Goal: Task Accomplishment & Management: Manage account settings

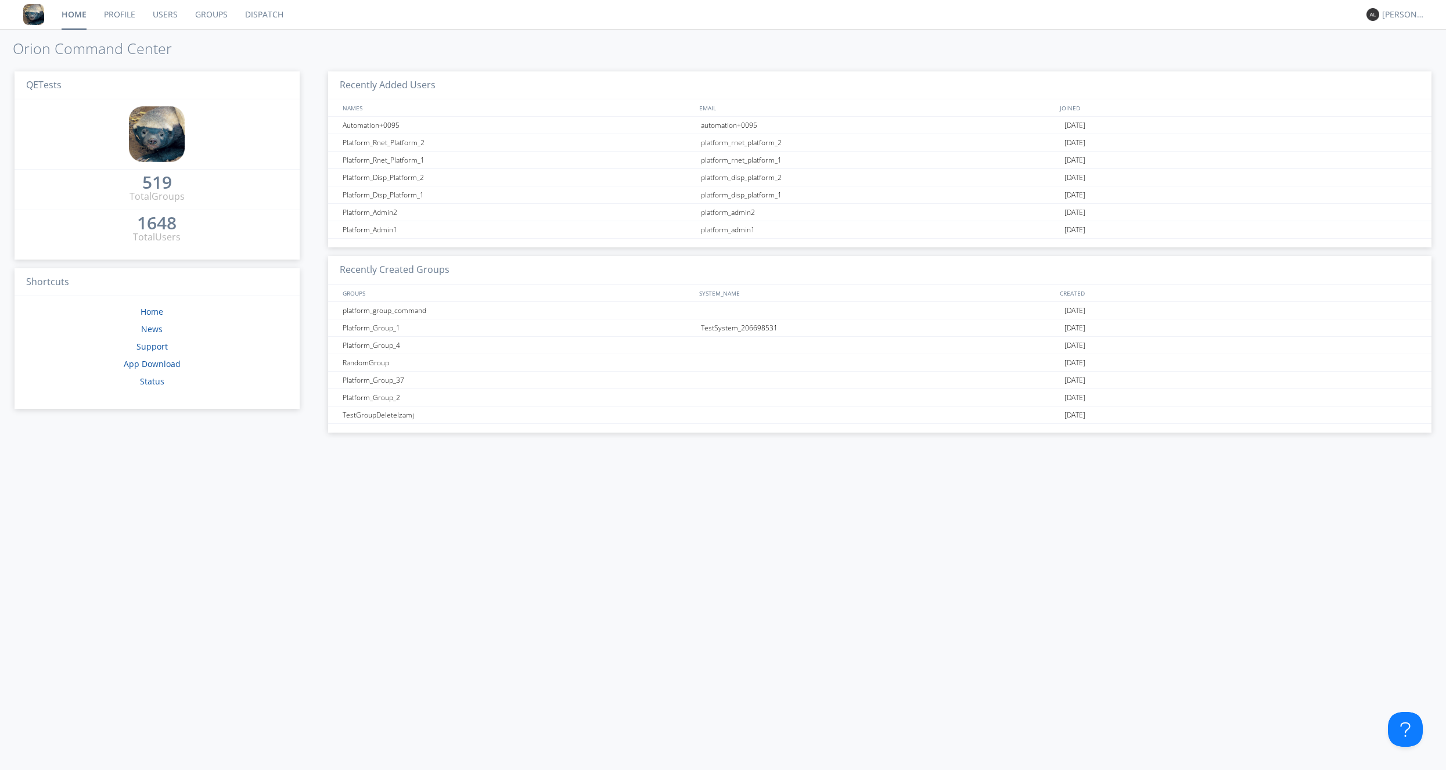
click at [269, 19] on link "Dispatch" at bounding box center [264, 14] width 56 height 29
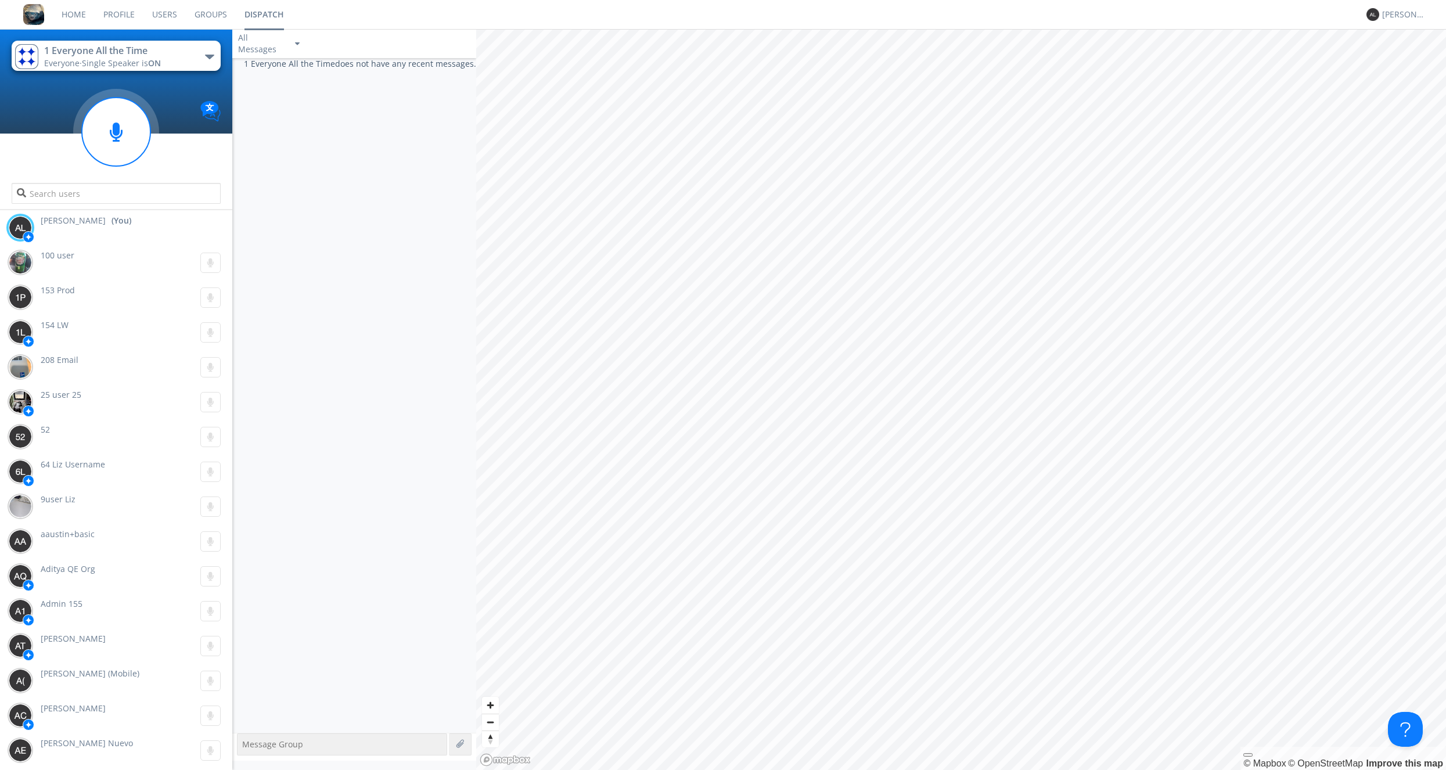
click at [195, 6] on link "Groups" at bounding box center [211, 14] width 50 height 29
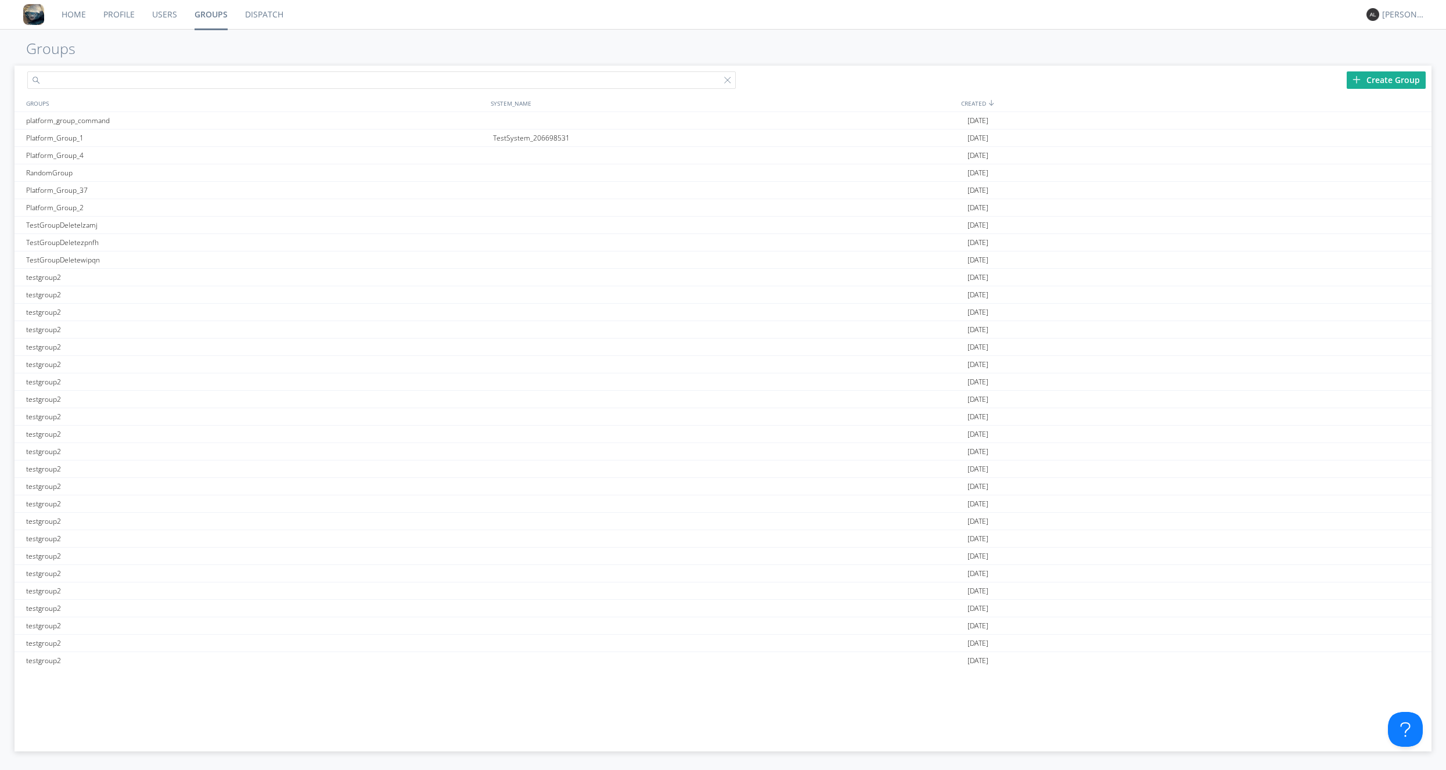
click at [171, 80] on input "text" at bounding box center [381, 79] width 708 height 17
type input "TestGroup2"
click at [59, 655] on div "TestGroup2" at bounding box center [256, 658] width 467 height 17
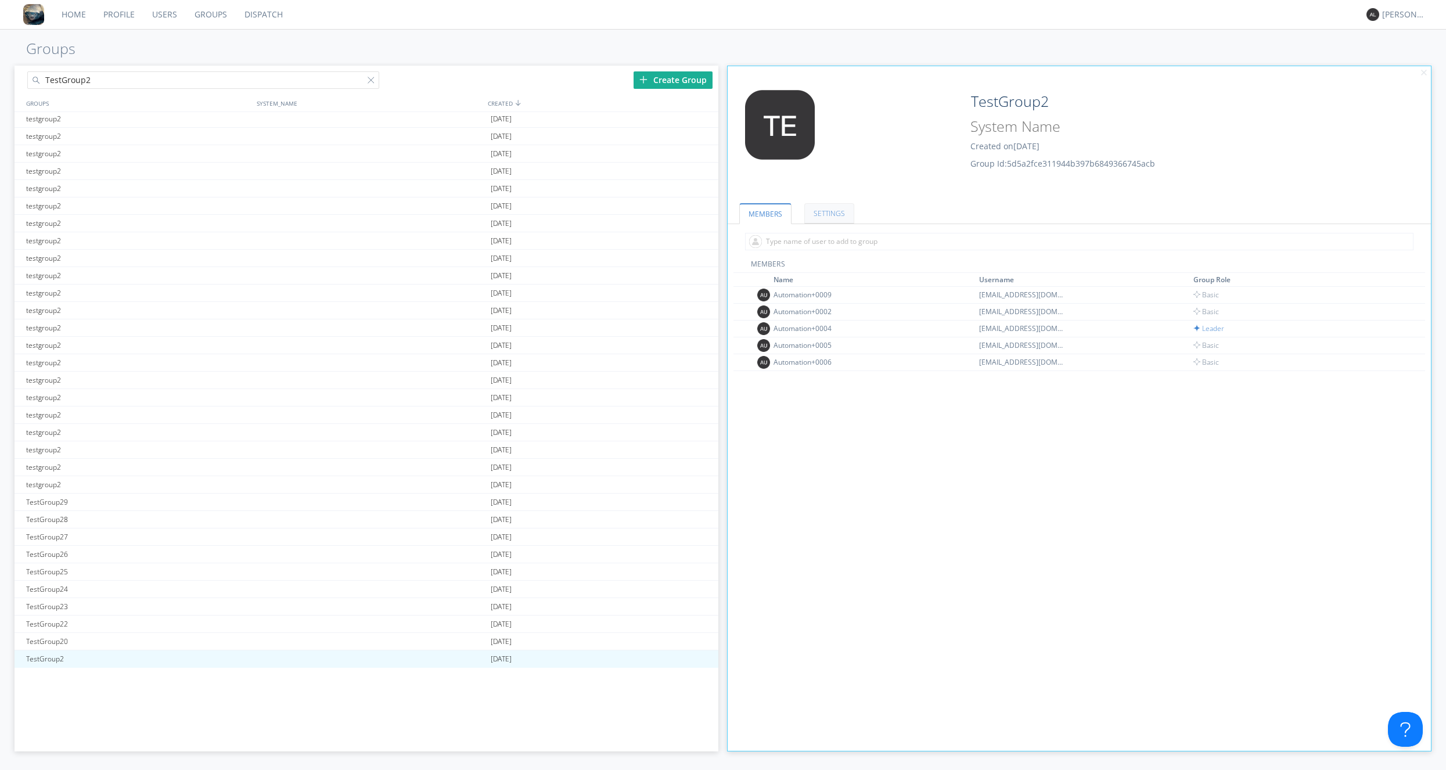
click at [825, 206] on link "SETTINGS" at bounding box center [829, 213] width 50 height 20
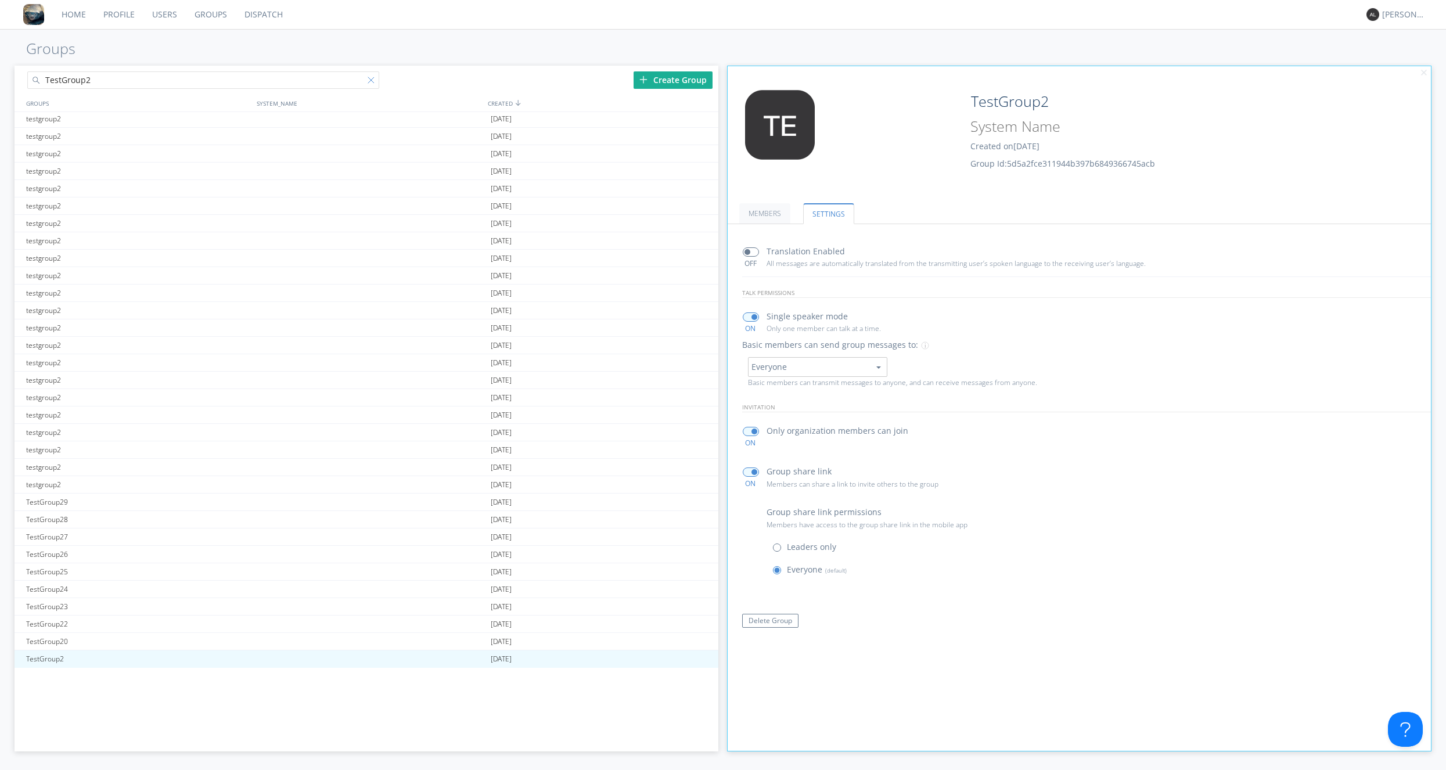
click at [373, 80] on div at bounding box center [374, 83] width 12 height 12
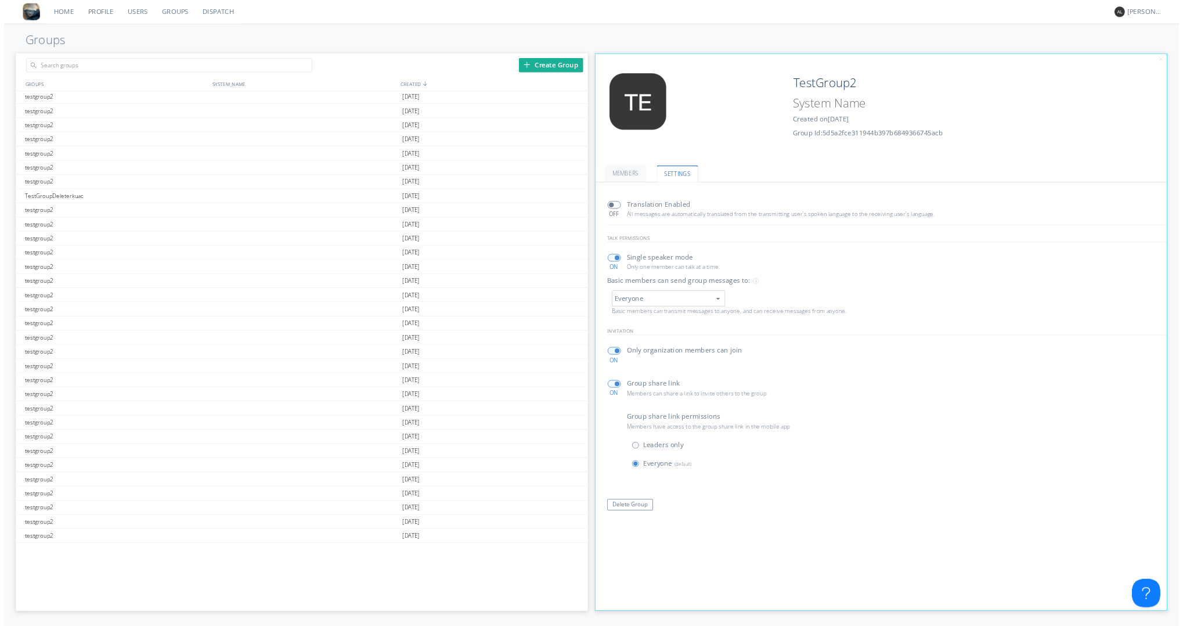
scroll to position [2929, 0]
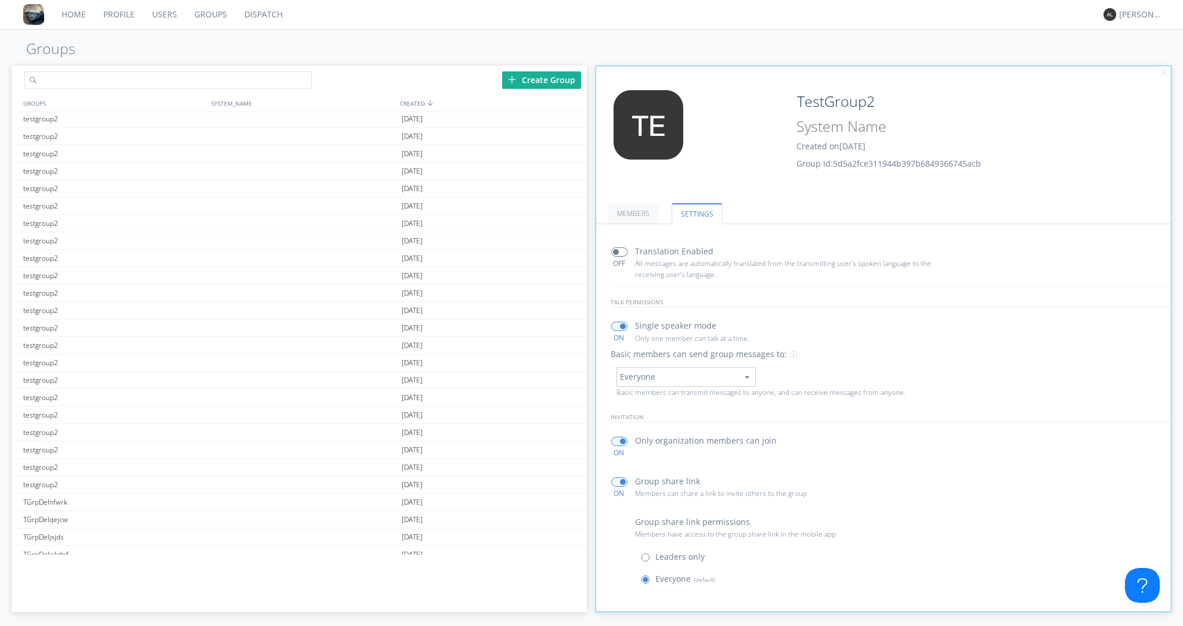
click at [101, 82] on input "text" at bounding box center [167, 79] width 287 height 17
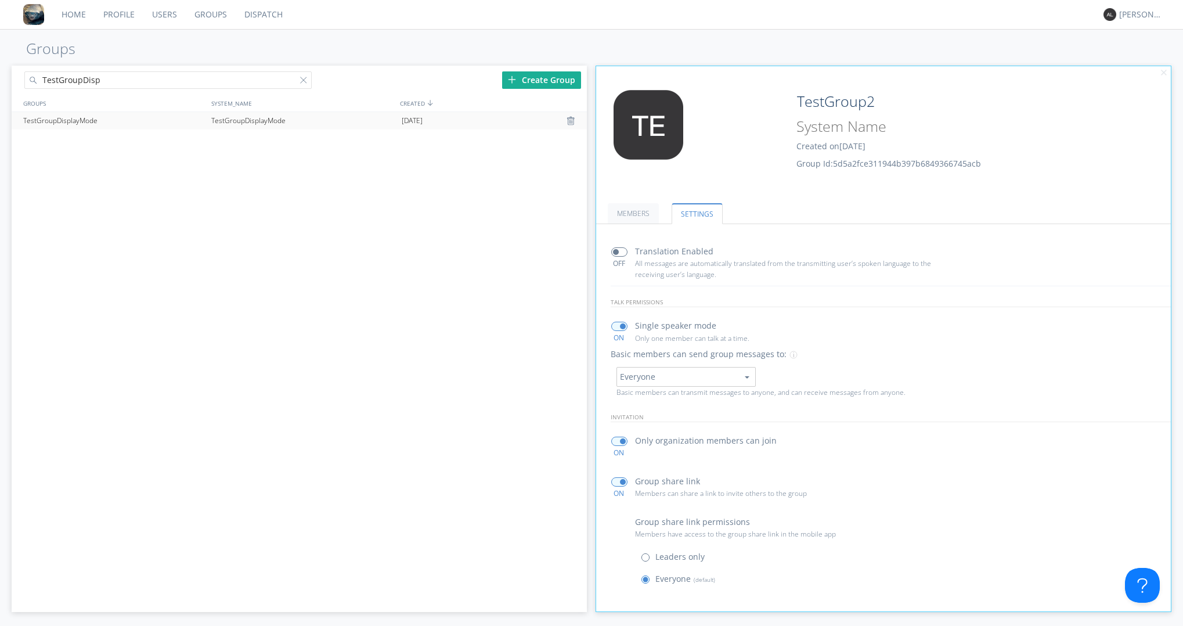
type input "TestGroupDisp"
click at [247, 123] on div "TestGroupDisplayMode" at bounding box center [303, 120] width 190 height 17
type input "TestGroupDisplayMode"
click at [642, 207] on link "MEMBERS" at bounding box center [633, 213] width 51 height 20
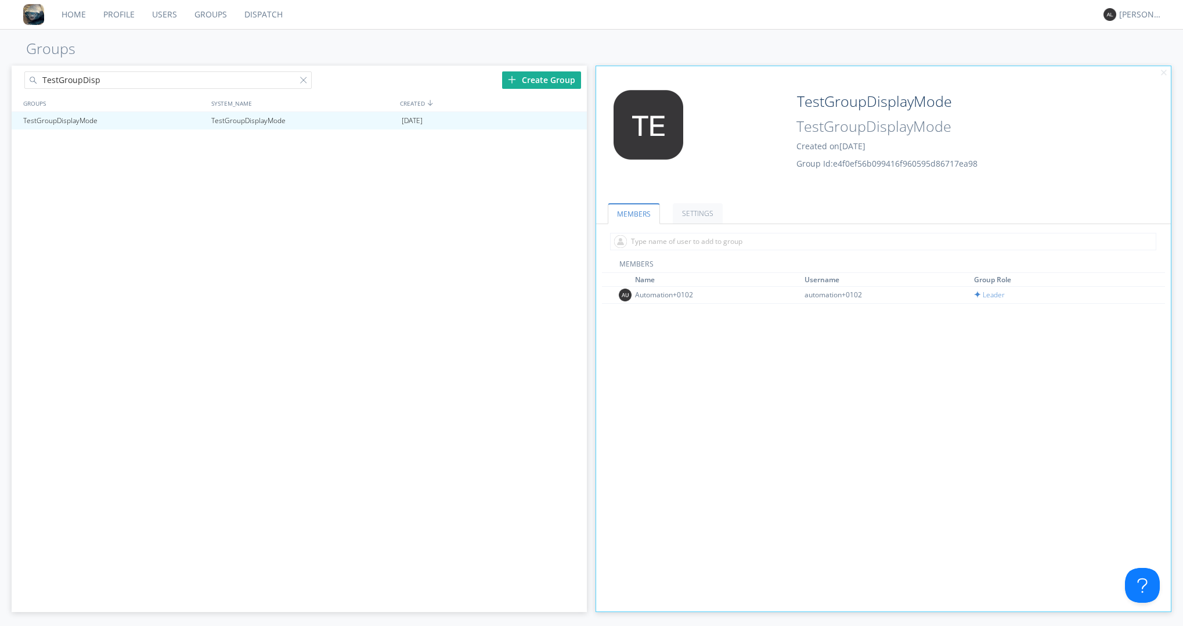
click at [267, 530] on div "TestGroupDisplayMode TestGroupDisplayMode [DATE]" at bounding box center [299, 333] width 575 height 443
click at [708, 245] on input "text" at bounding box center [883, 241] width 546 height 17
type input "Automation+010"
click at [195, 591] on div "TestGroupDisp Create Group GROUPS SYSTEM_NAME CREATED TestGroupDisplayMode Test…" at bounding box center [299, 339] width 575 height 546
click at [164, 19] on link "Users" at bounding box center [164, 14] width 42 height 29
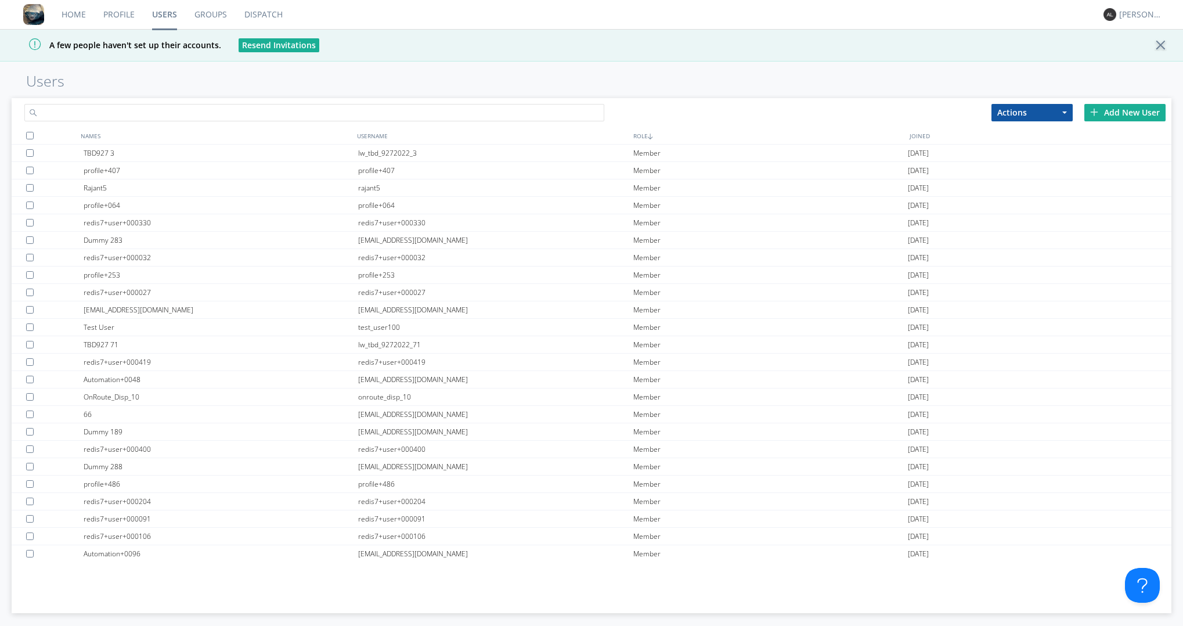
click at [138, 113] on input "text" at bounding box center [314, 112] width 580 height 17
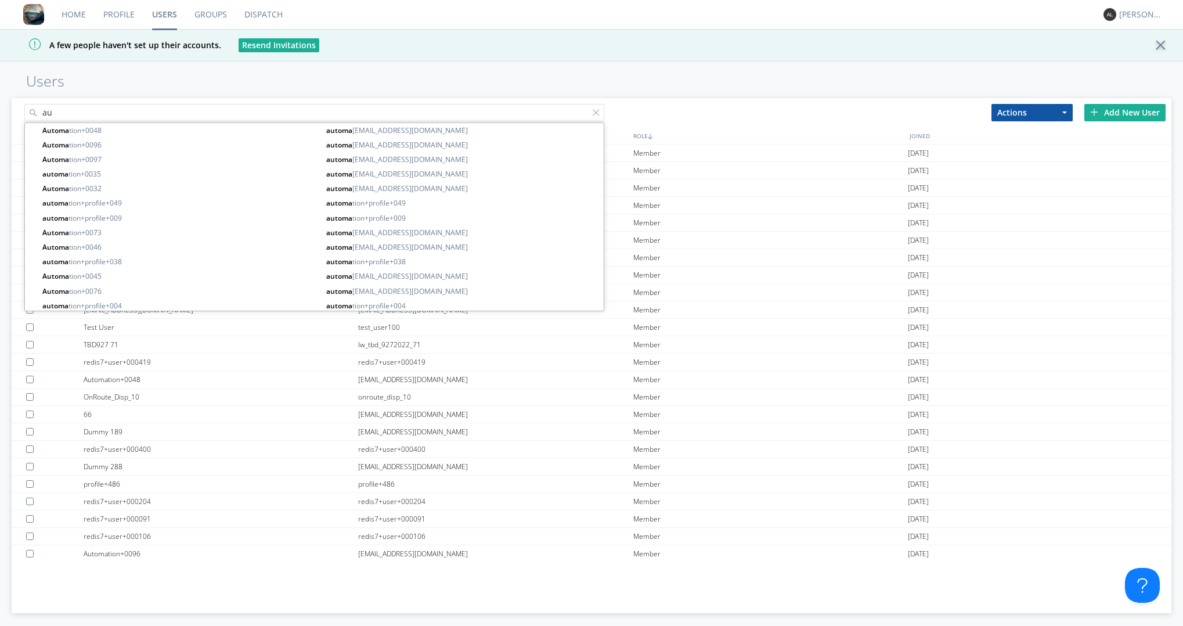
type input "a"
